Goal: Task Accomplishment & Management: Manage account settings

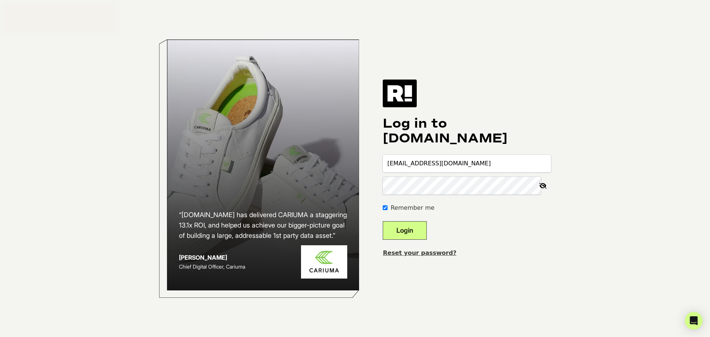
type input "brianb@hydropeptide.com"
click at [413, 231] on button "Login" at bounding box center [405, 230] width 44 height 18
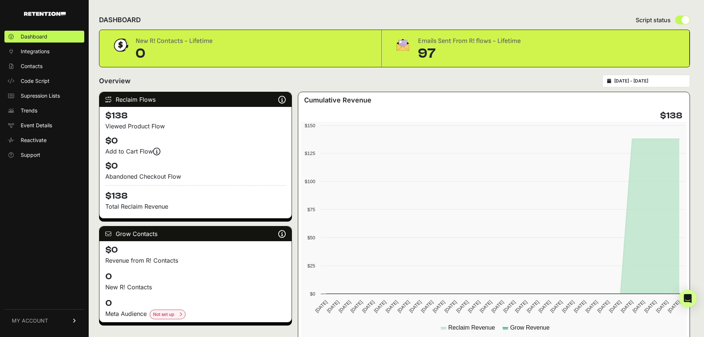
click at [32, 317] on span "MY ACCOUNT" at bounding box center [30, 320] width 36 height 7
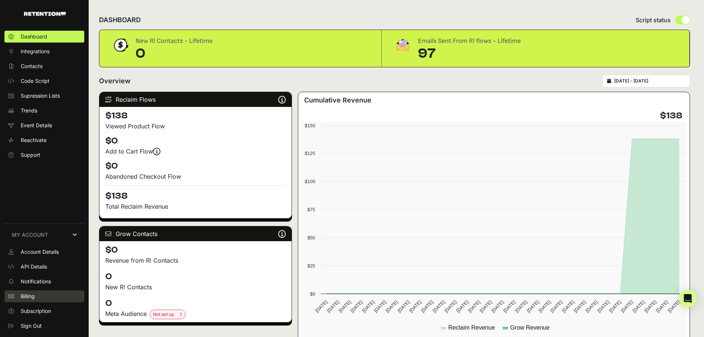
click at [26, 295] on span "Billing" at bounding box center [28, 295] width 14 height 7
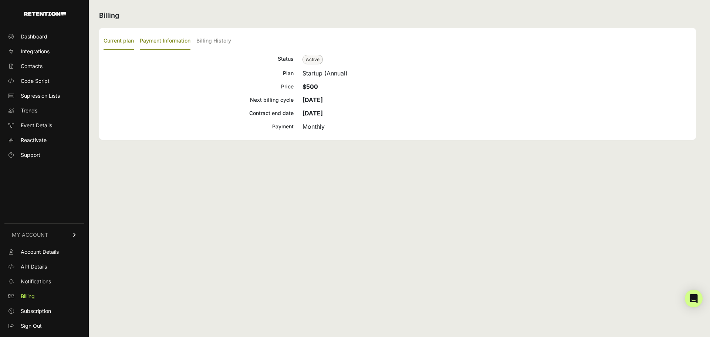
click at [158, 40] on label "Payment Information" at bounding box center [165, 41] width 51 height 17
click at [0, 0] on input "Payment Information" at bounding box center [0, 0] width 0 height 0
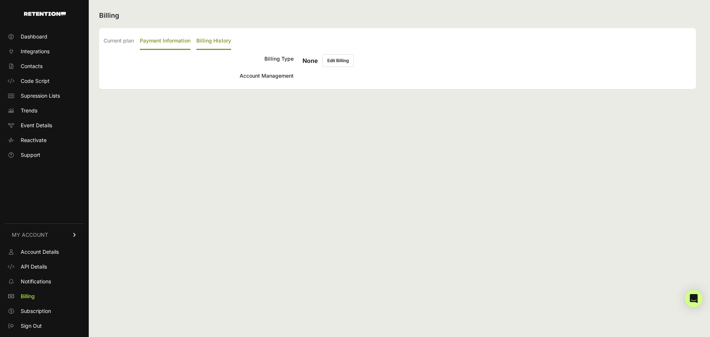
click at [212, 41] on label "Billing History" at bounding box center [213, 41] width 35 height 17
click at [0, 0] on input "Billing History" at bounding box center [0, 0] width 0 height 0
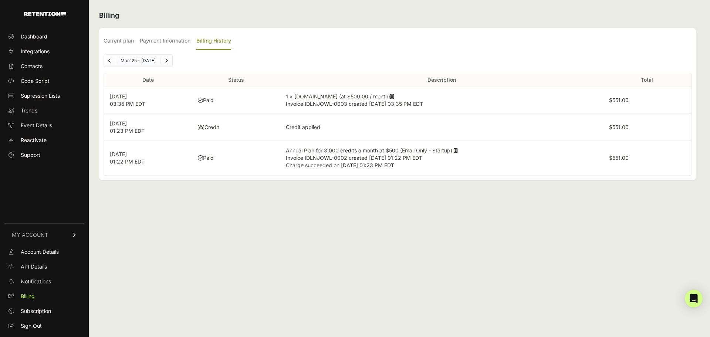
click at [204, 99] on td "Paid" at bounding box center [236, 100] width 88 height 27
click at [332, 95] on td "1 × Retention.com (at $500.00 / month) Invoice IDLNJOWL-0003 created Sep 25, 20…" at bounding box center [441, 100] width 323 height 27
click at [390, 97] on icon at bounding box center [392, 96] width 4 height 5
